Goal: Check status: Check status

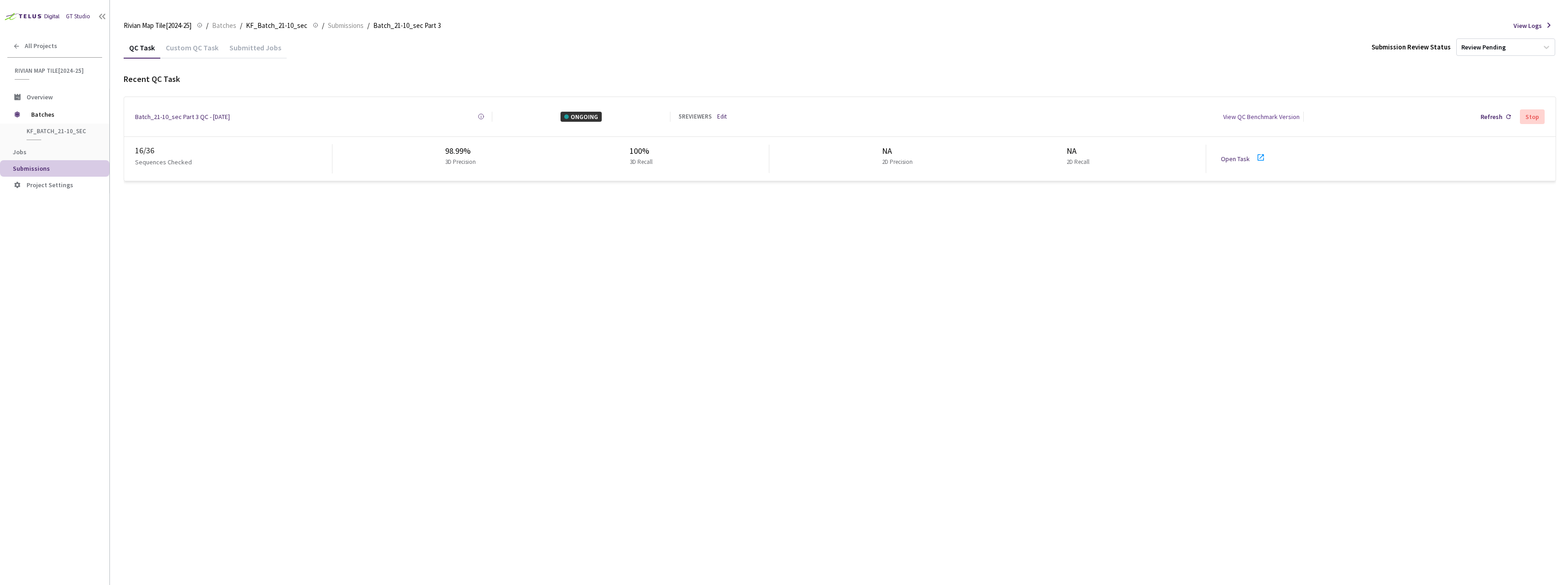
click at [172, 114] on div "Batch_21-10_sec Part 3 QC - [DATE]" at bounding box center [183, 117] width 95 height 10
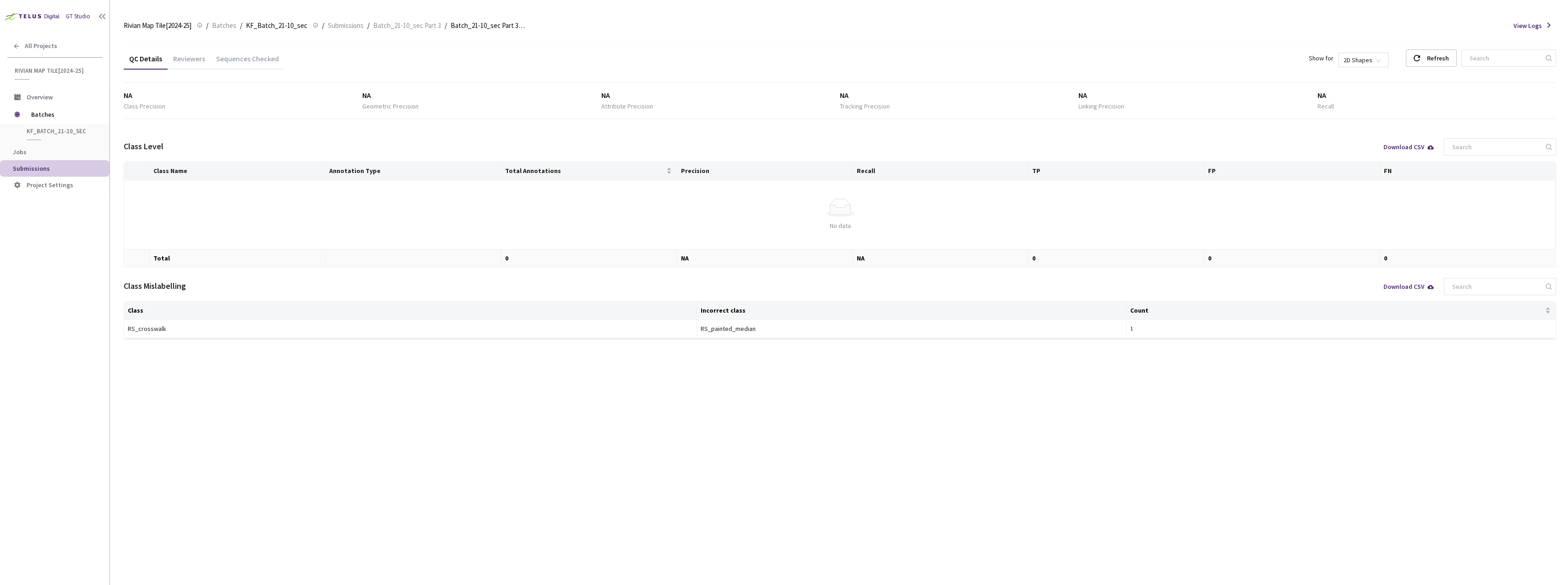
click at [236, 65] on div "Sequences Checked" at bounding box center [247, 62] width 74 height 16
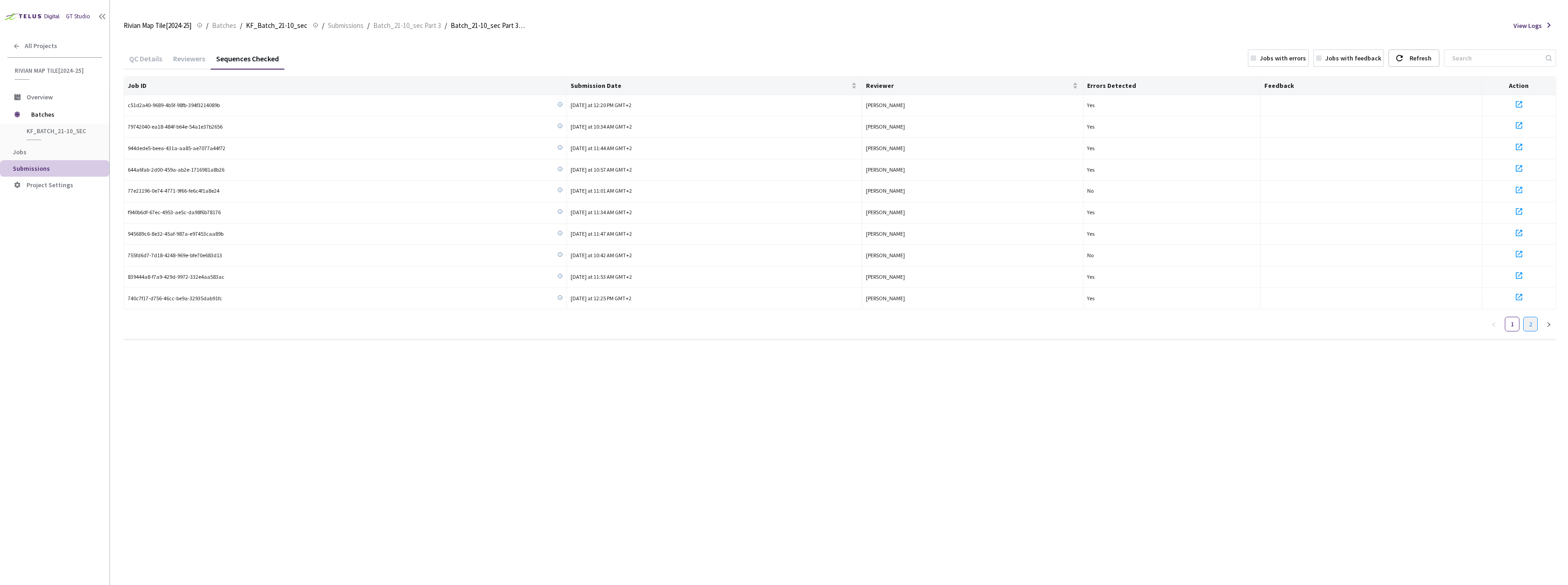
click at [1525, 326] on link "2" at bounding box center [1530, 324] width 14 height 14
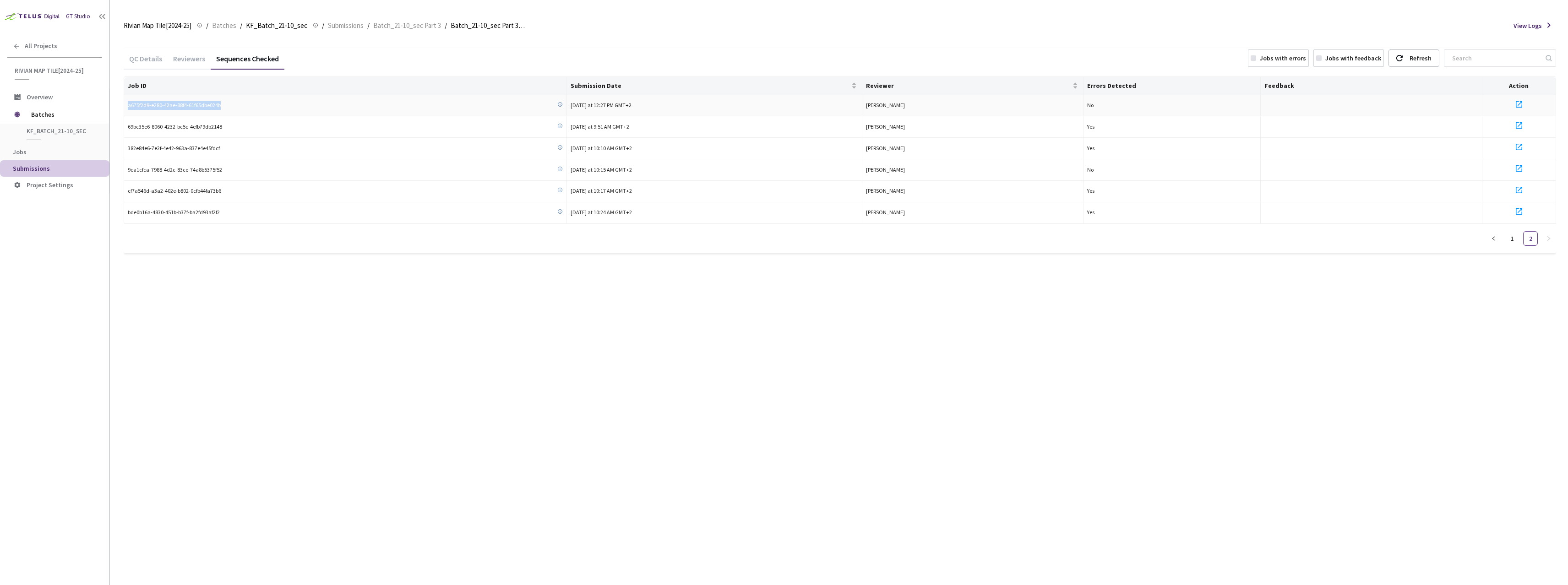
drag, startPoint x: 225, startPoint y: 106, endPoint x: 128, endPoint y: 107, distance: 97.0
click at [128, 107] on div "a675f2d9-e280-42ae-88f4-61f65dbe024b" at bounding box center [345, 105] width 435 height 9
copy span "a675f2d9-e280-42ae-88f4-61f65dbe024b"
click at [139, 63] on div "QC Details" at bounding box center [145, 62] width 44 height 16
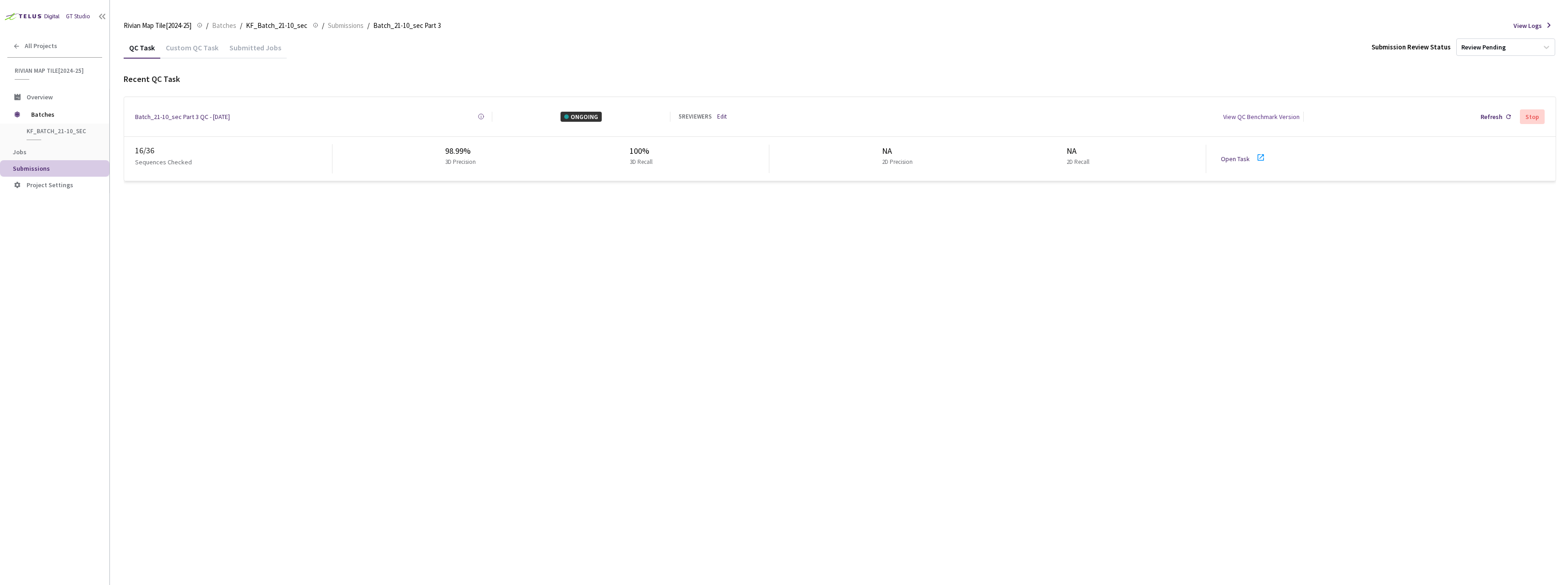
click at [254, 83] on div "Recent QC Task" at bounding box center [839, 79] width 1432 height 13
